Goal: Task Accomplishment & Management: Manage account settings

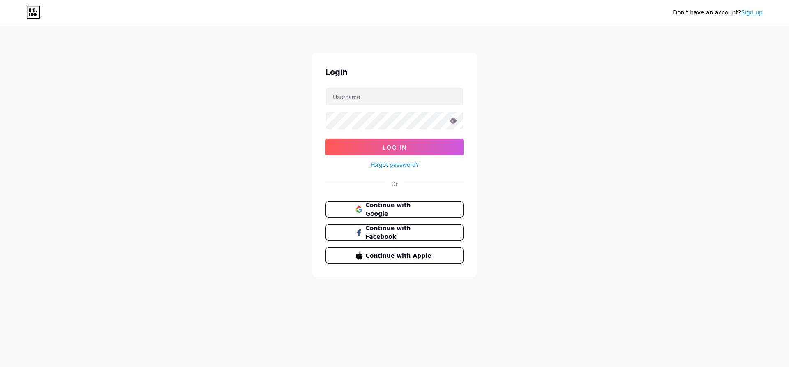
type input "proc"
click at [453, 123] on icon at bounding box center [453, 120] width 7 height 5
click at [429, 146] on button "Log In" at bounding box center [395, 147] width 138 height 16
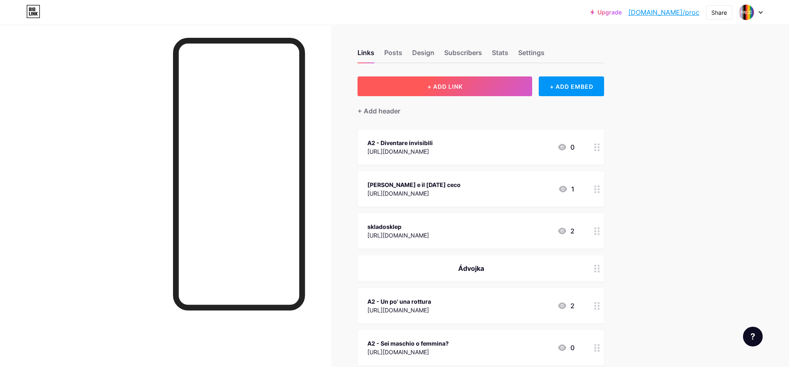
click at [463, 91] on button "+ ADD LINK" at bounding box center [445, 86] width 175 height 20
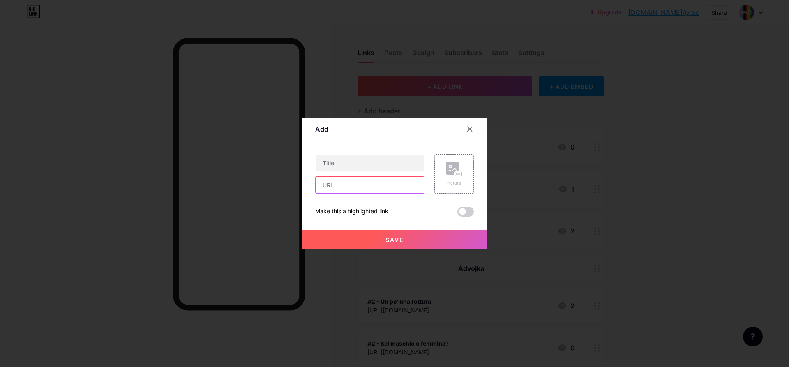
click at [341, 183] on input "text" at bounding box center [370, 185] width 109 height 16
paste input "[URL][DOMAIN_NAME]"
type input "[URL][DOMAIN_NAME]"
click at [343, 164] on input "text" at bounding box center [370, 163] width 109 height 16
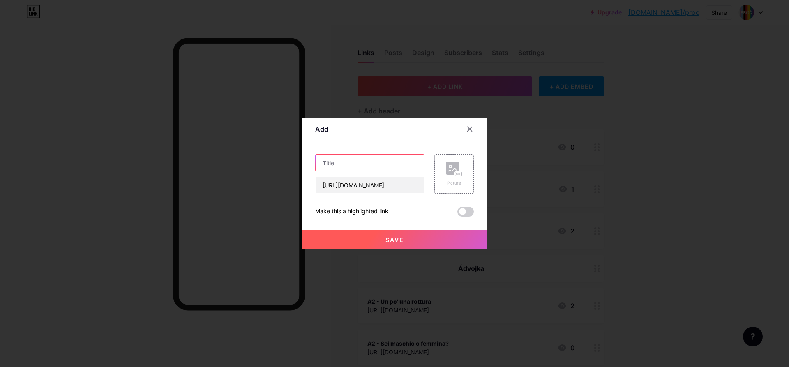
paste input "FLORA"
paste input "Jonáš Zbořil"
type input "FLORA - [PERSON_NAME]"
click at [375, 236] on button "Save" at bounding box center [394, 240] width 185 height 20
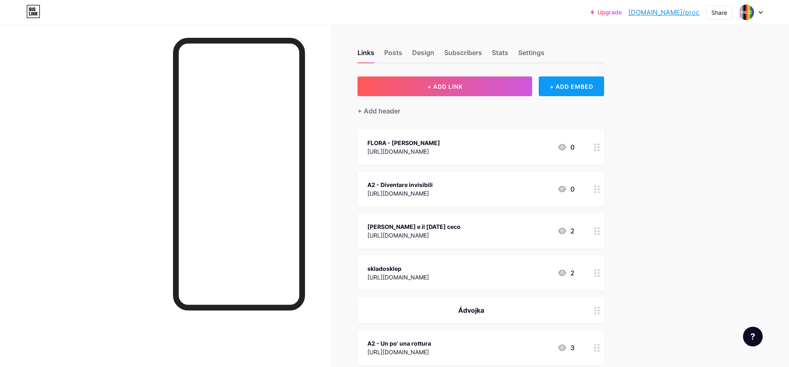
click at [578, 85] on div "+ ADD EMBED" at bounding box center [571, 86] width 65 height 20
click at [489, 27] on icon at bounding box center [486, 26] width 7 height 7
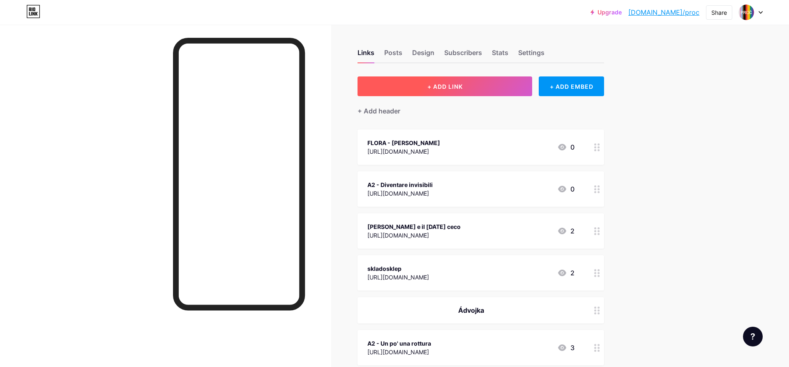
click at [505, 83] on button "+ ADD LINK" at bounding box center [445, 86] width 175 height 20
click at [469, 129] on icon at bounding box center [470, 129] width 7 height 7
click at [394, 143] on div "FLORA - [PERSON_NAME]" at bounding box center [404, 143] width 73 height 9
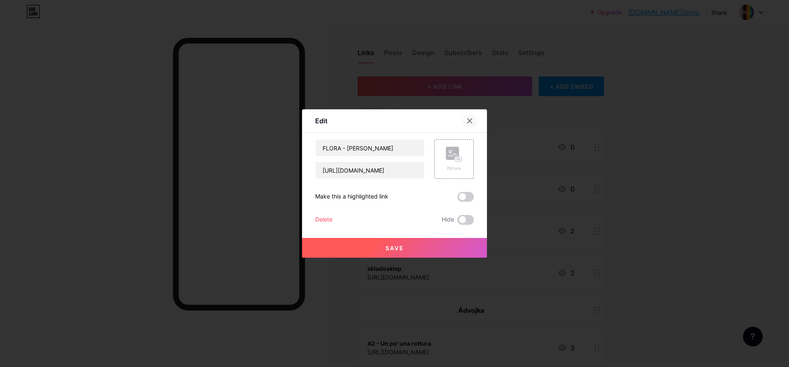
click at [471, 123] on icon at bounding box center [470, 121] width 5 height 5
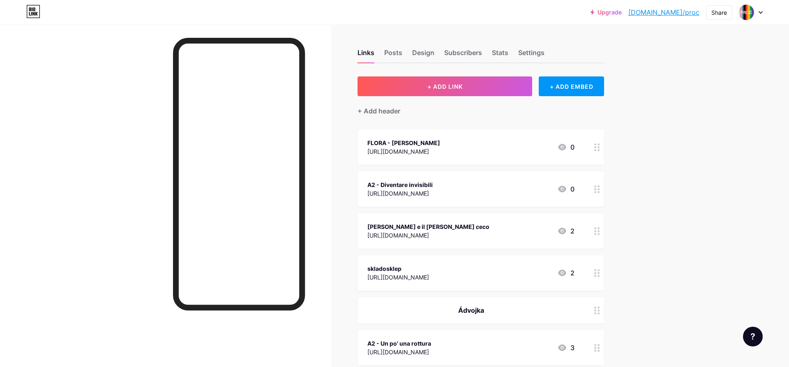
click at [601, 151] on div at bounding box center [597, 147] width 14 height 35
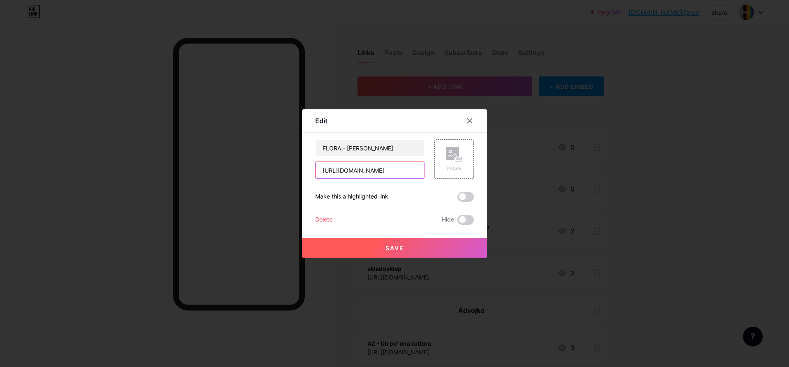
click at [372, 174] on input "[URL][DOMAIN_NAME]" at bounding box center [370, 170] width 109 height 16
paste input "2025/09/10/flora/"
type input "[URL][DOMAIN_NAME]"
click at [402, 243] on button "Save" at bounding box center [394, 248] width 185 height 20
